Goal: Transaction & Acquisition: Purchase product/service

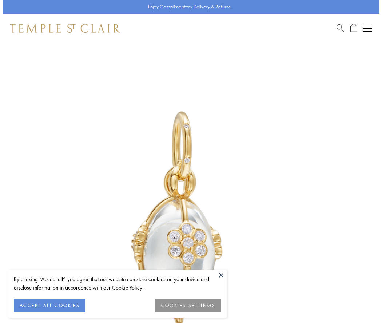
scroll to position [16, 0]
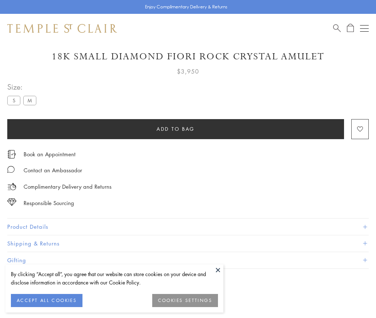
click at [176, 128] on span "Add to bag" at bounding box center [176, 129] width 38 height 8
